Goal: Task Accomplishment & Management: Use online tool/utility

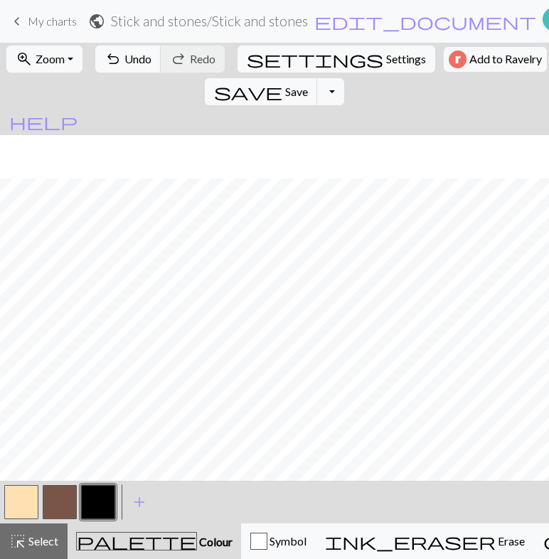
scroll to position [43, 0]
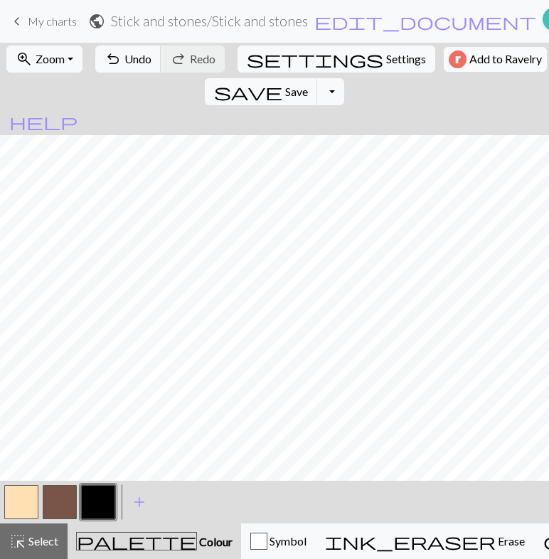
drag, startPoint x: 434, startPoint y: 23, endPoint x: 333, endPoint y: 57, distance: 106.4
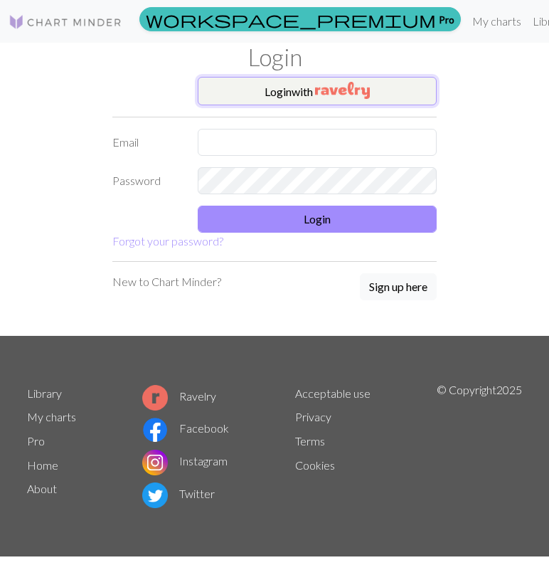
click at [312, 83] on button "Login with" at bounding box center [317, 91] width 239 height 28
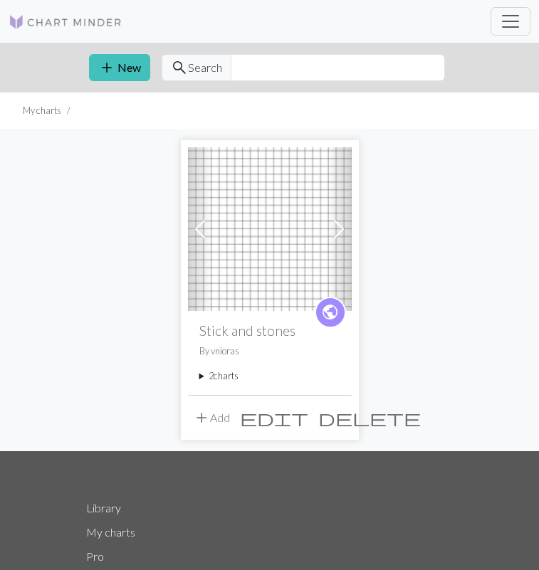
click at [287, 194] on img at bounding box center [270, 229] width 164 height 164
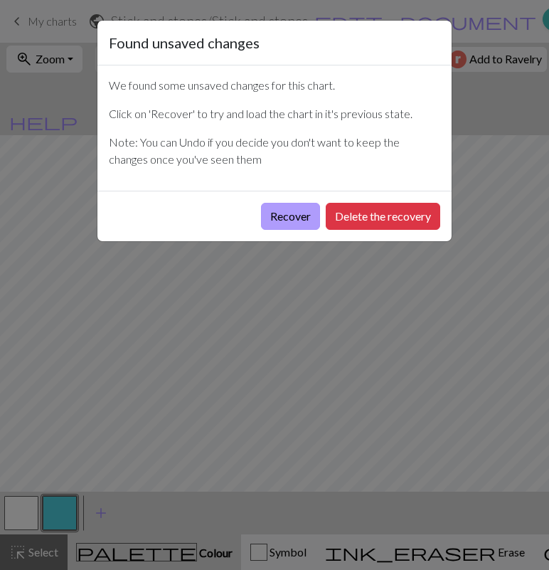
click at [281, 213] on button "Recover" at bounding box center [290, 216] width 59 height 27
